Goal: Task Accomplishment & Management: Manage account settings

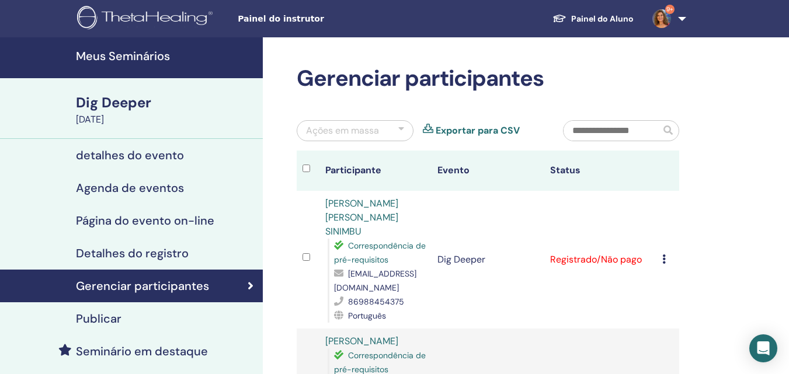
click at [136, 54] on h4 "Meus Seminários" at bounding box center [166, 56] width 180 height 14
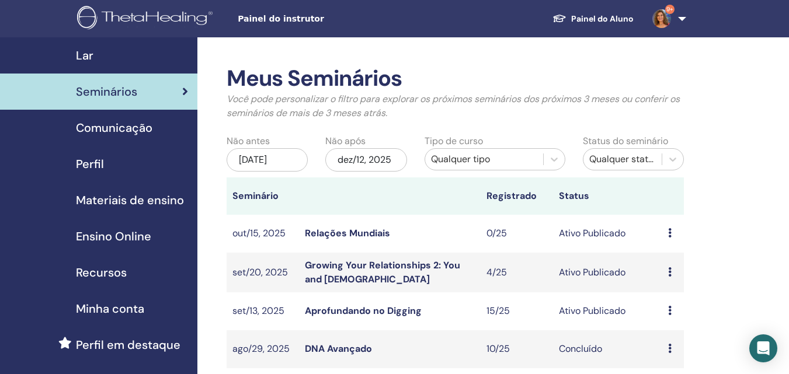
click at [288, 161] on div "jun/12, 2025" at bounding box center [267, 159] width 81 height 23
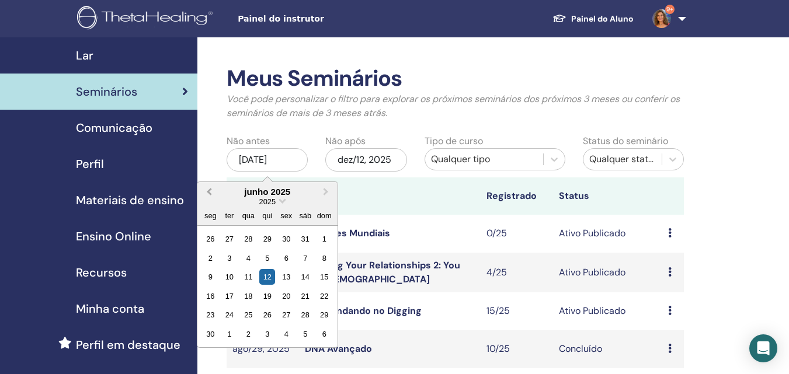
click at [209, 192] on span "Previous Month" at bounding box center [209, 192] width 0 height 12
click at [306, 239] on div "1" at bounding box center [305, 239] width 16 height 16
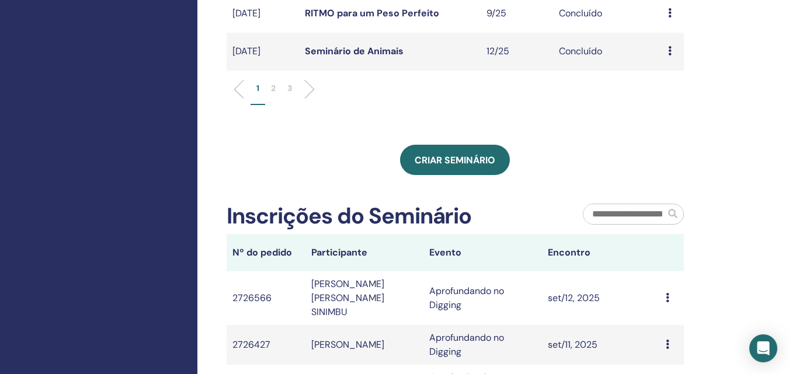
scroll to position [409, 0]
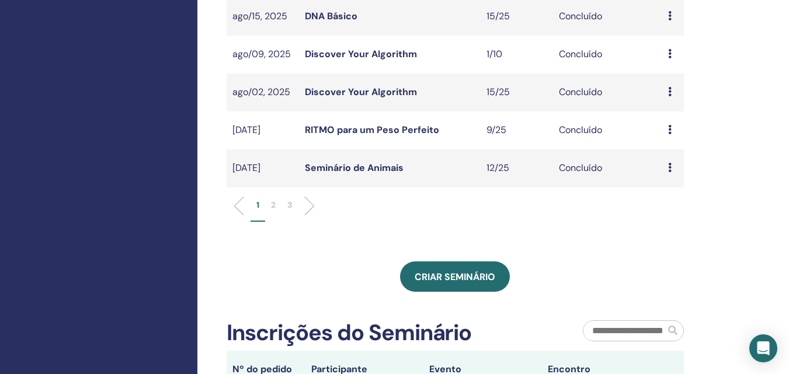
click at [289, 203] on p "3" at bounding box center [289, 205] width 5 height 12
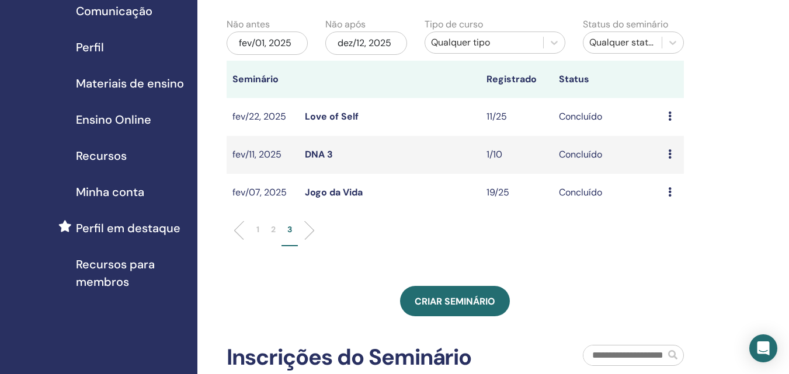
scroll to position [58, 0]
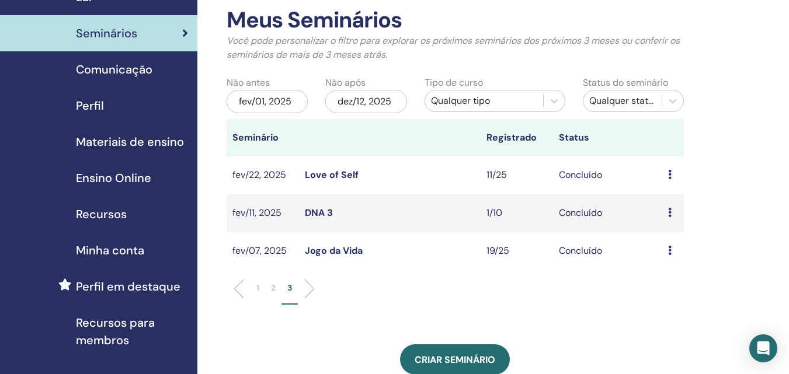
click at [334, 177] on link "Love of Self" at bounding box center [332, 175] width 54 height 12
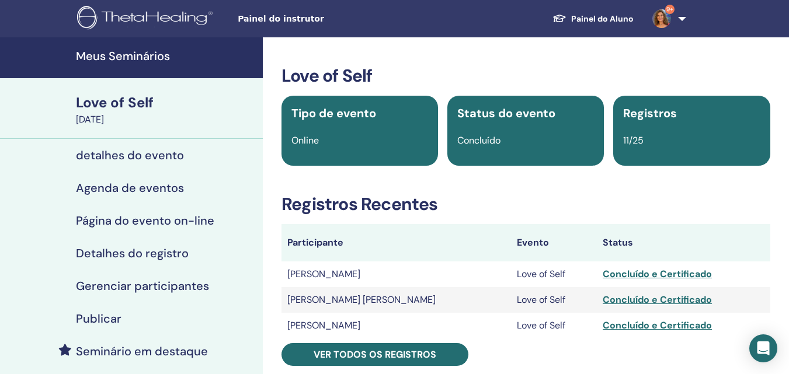
scroll to position [58, 0]
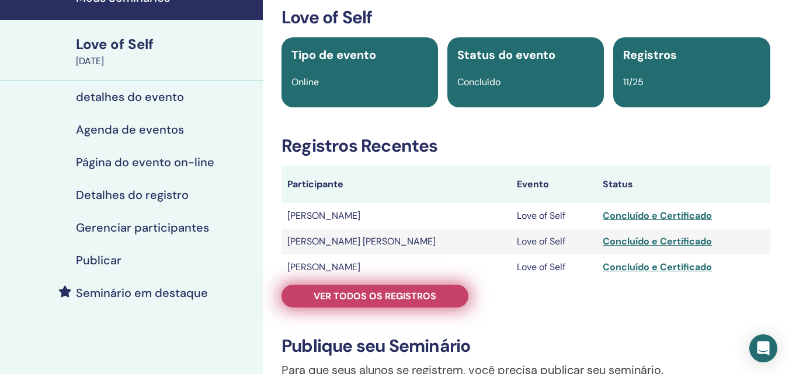
click at [380, 300] on span "Ver todos os registros" at bounding box center [375, 296] width 123 height 12
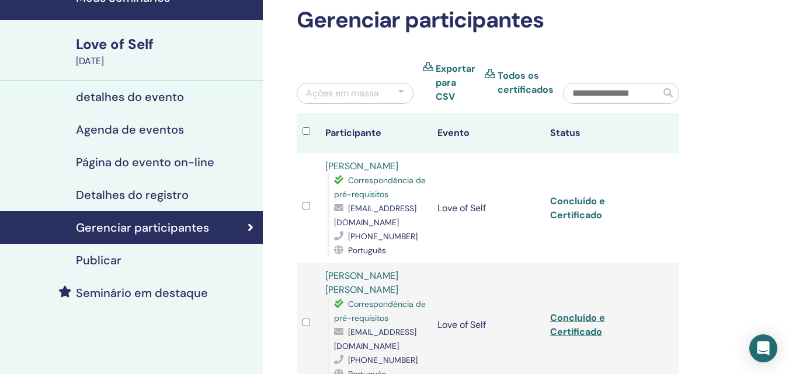
click at [578, 204] on link "Concluído e Certificado" at bounding box center [577, 208] width 55 height 26
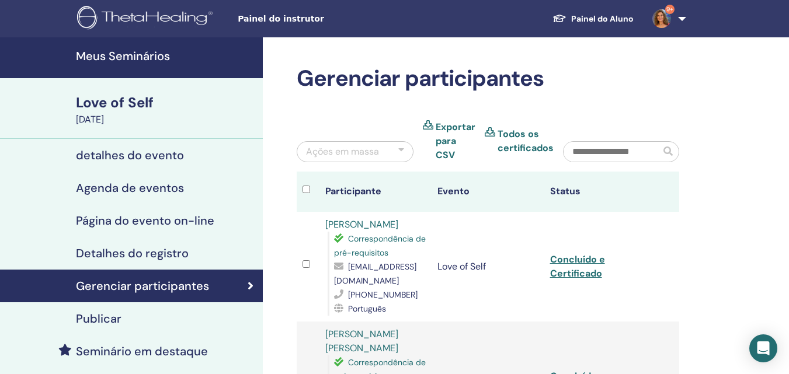
click at [138, 57] on h4 "Meus Seminários" at bounding box center [166, 56] width 180 height 14
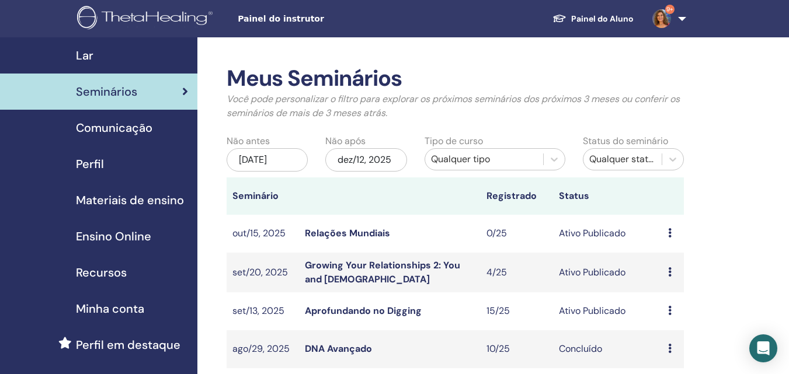
click at [397, 310] on link "Aprofundando no Digging" at bounding box center [363, 311] width 117 height 12
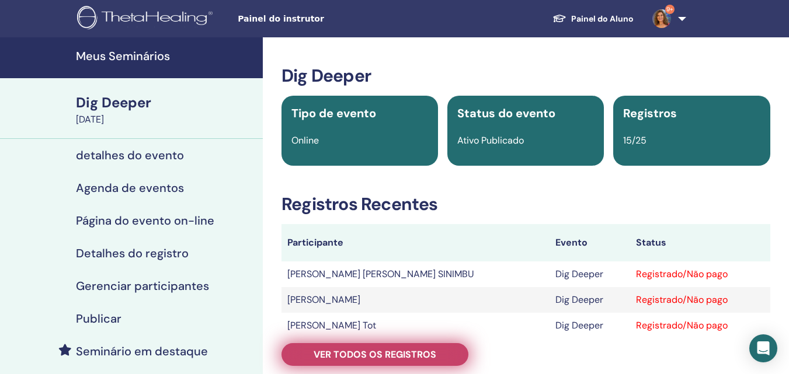
click at [400, 350] on span "Ver todos os registros" at bounding box center [375, 355] width 123 height 12
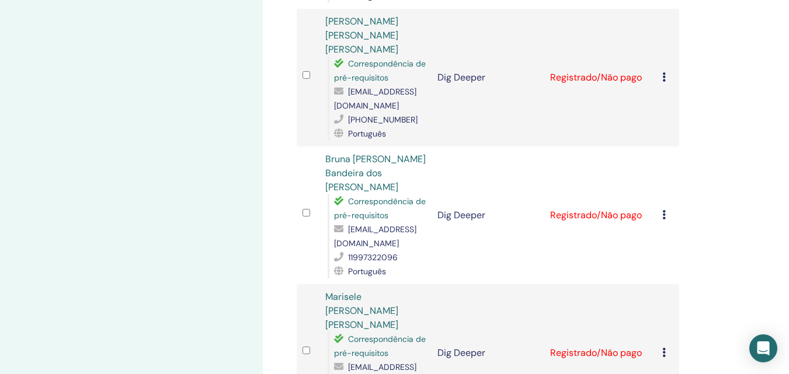
scroll to position [1168, 0]
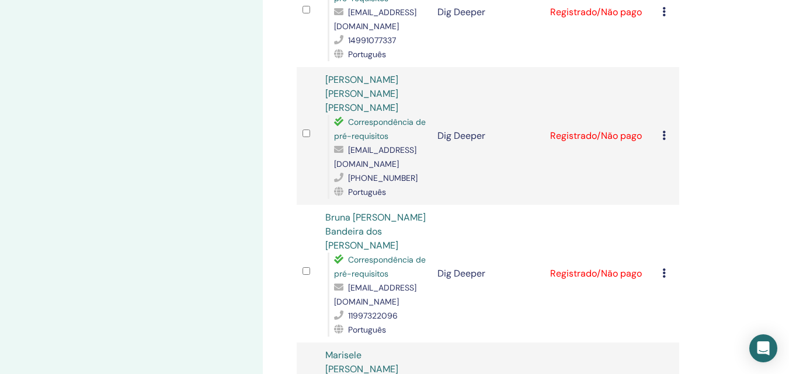
click at [662, 140] on icon at bounding box center [664, 135] width 4 height 9
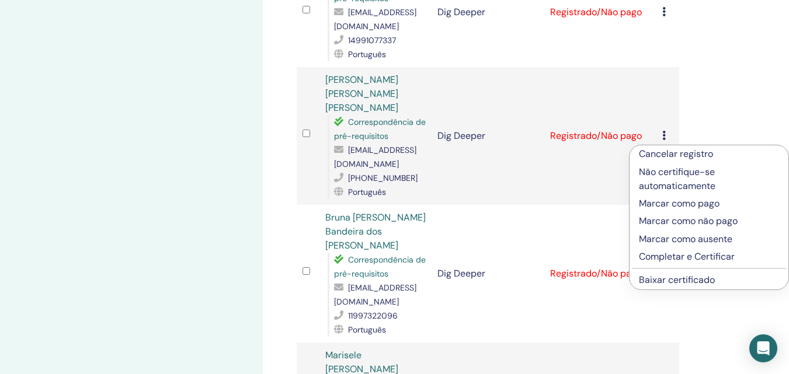
click at [663, 279] on link "Baixar certificado" at bounding box center [677, 280] width 76 height 12
